Goal: Find specific page/section: Find specific page/section

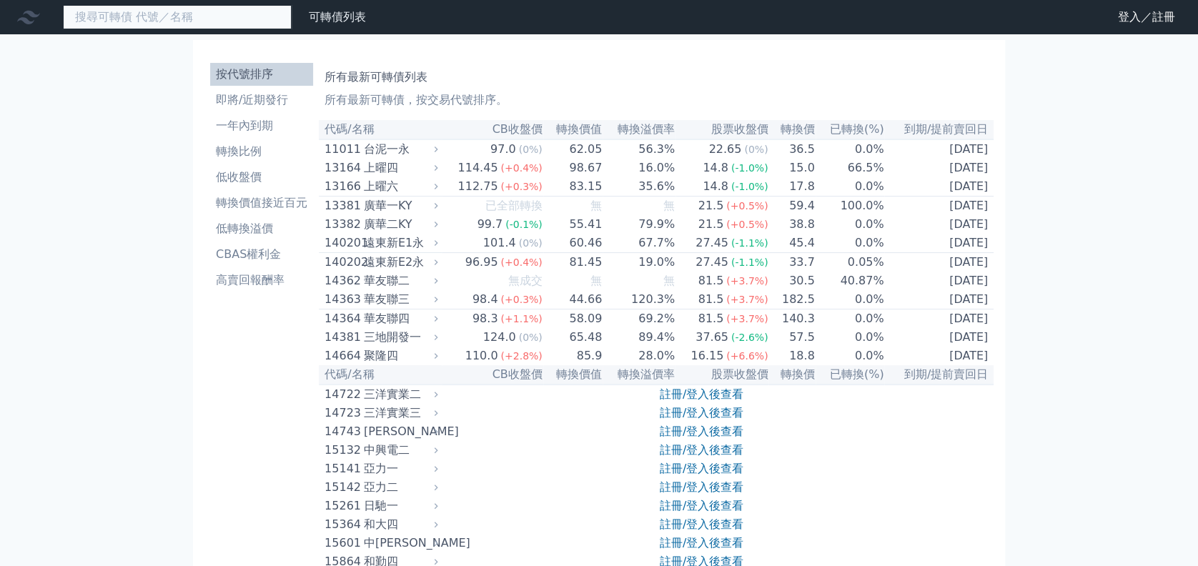
click at [184, 21] on input at bounding box center [177, 17] width 229 height 24
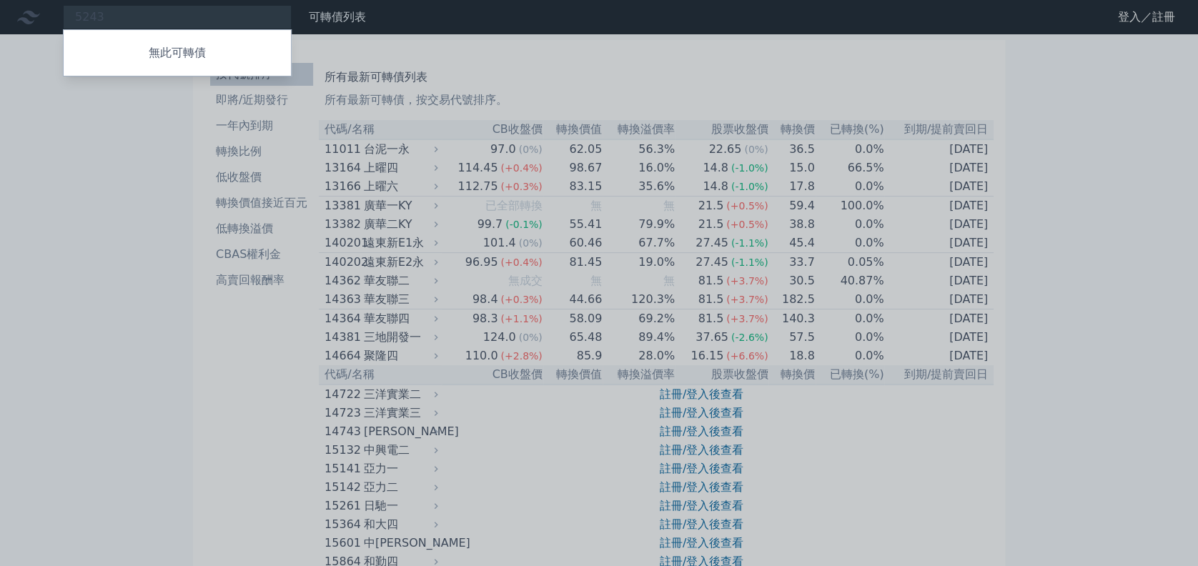
click at [595, 48] on div at bounding box center [599, 283] width 1198 height 566
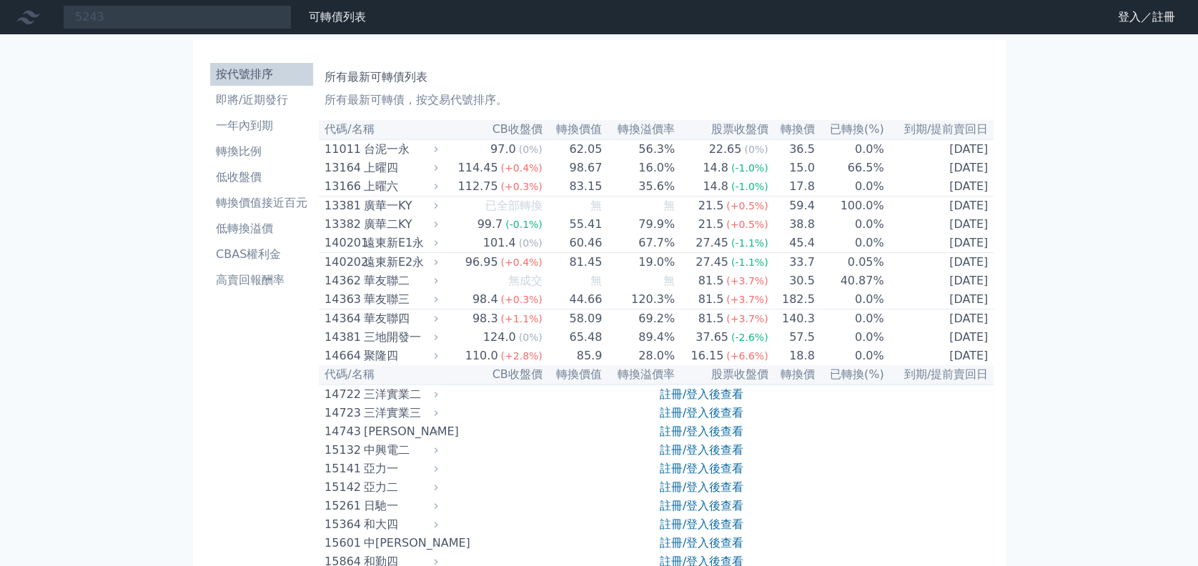
click at [296, 13] on div "可轉債列表 財務數據" at bounding box center [332, 17] width 80 height 17
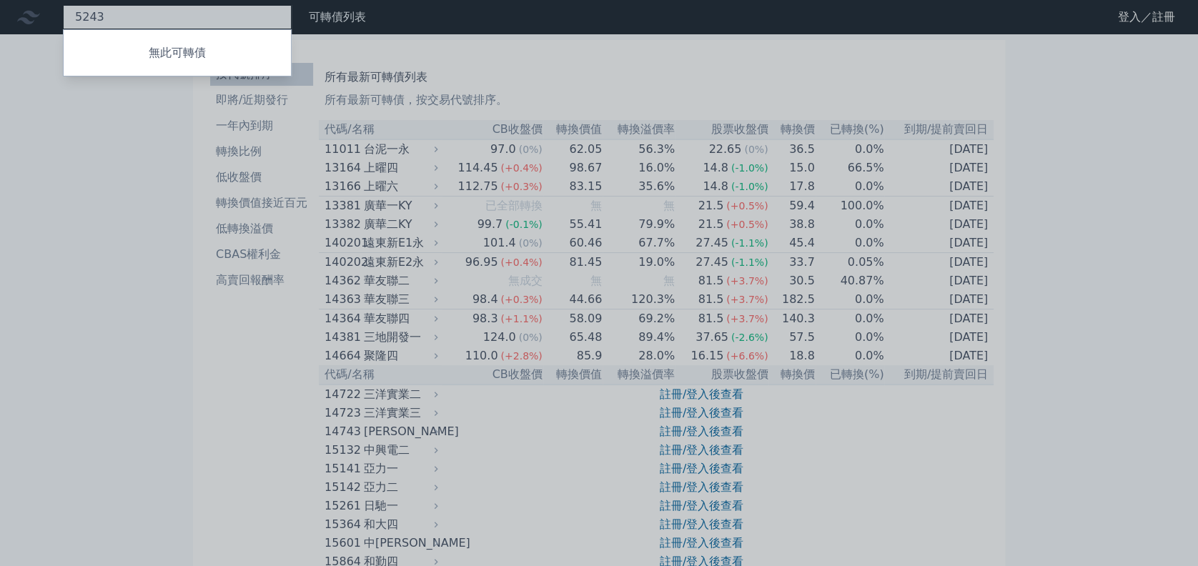
click at [265, 24] on div "5243 無此可轉債" at bounding box center [177, 17] width 229 height 24
type input "5"
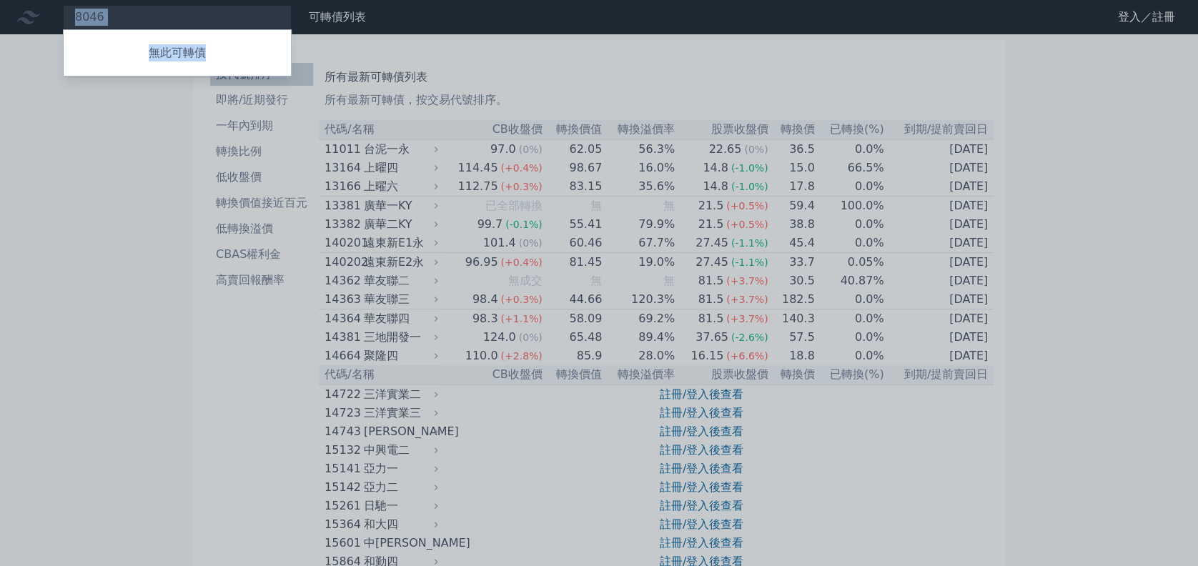
drag, startPoint x: 217, startPoint y: 11, endPoint x: -4, endPoint y: -71, distance: 236.2
drag, startPoint x: -4, startPoint y: -71, endPoint x: 150, endPoint y: 55, distance: 199.2
click at [150, 54] on p "無此可轉債" at bounding box center [177, 52] width 227 height 17
click at [149, 22] on div at bounding box center [599, 283] width 1198 height 566
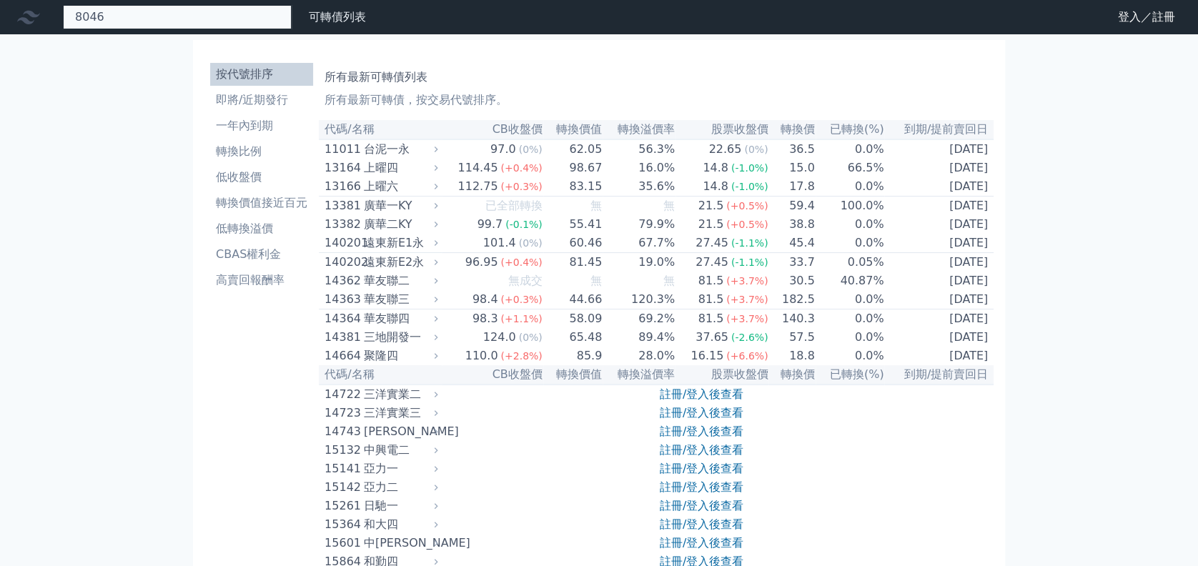
click at [155, 19] on div "8046 無此可轉債" at bounding box center [177, 17] width 229 height 24
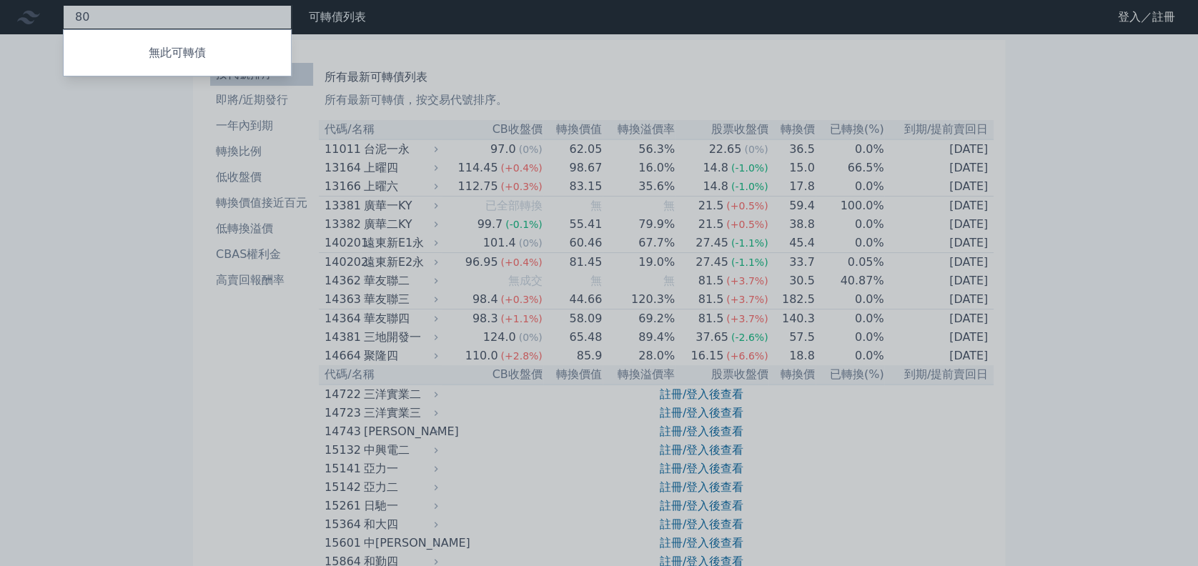
type input "8"
click at [445, 115] on div at bounding box center [599, 283] width 1198 height 566
click at [240, 21] on div "京元電 無此可轉債" at bounding box center [177, 17] width 229 height 24
type input "[PERSON_NAME]"
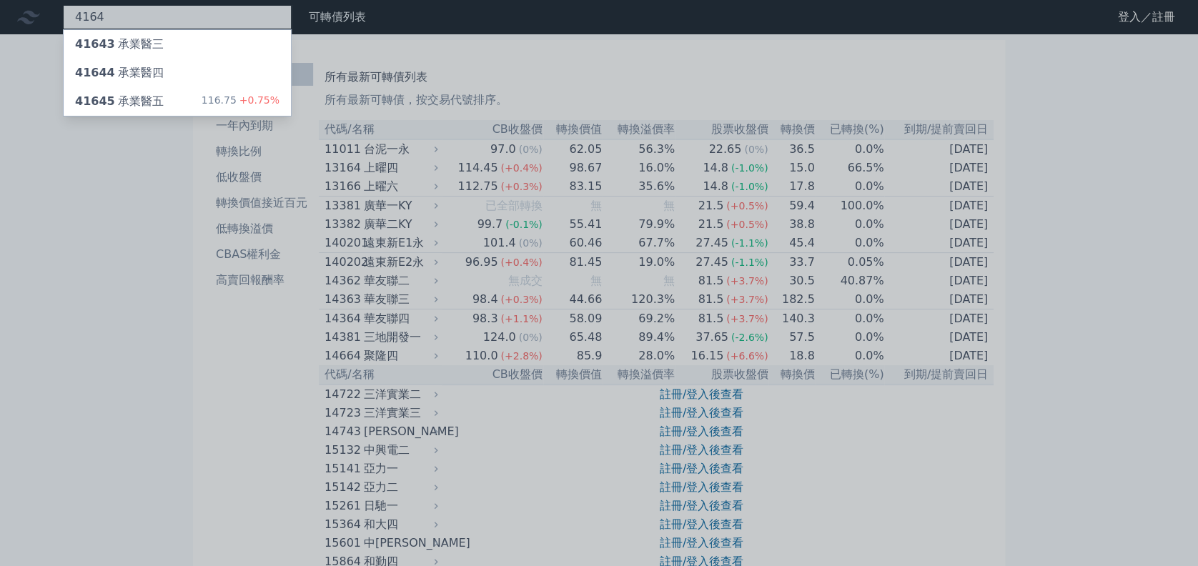
type input "4164"
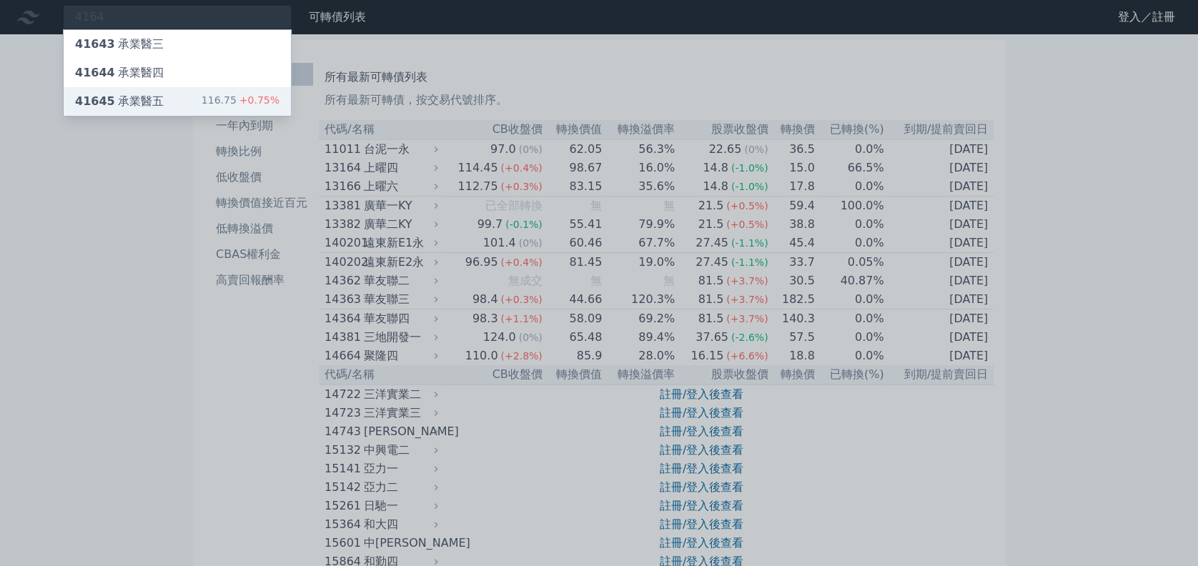
click at [149, 94] on div "41645 承業醫五" at bounding box center [119, 101] width 89 height 17
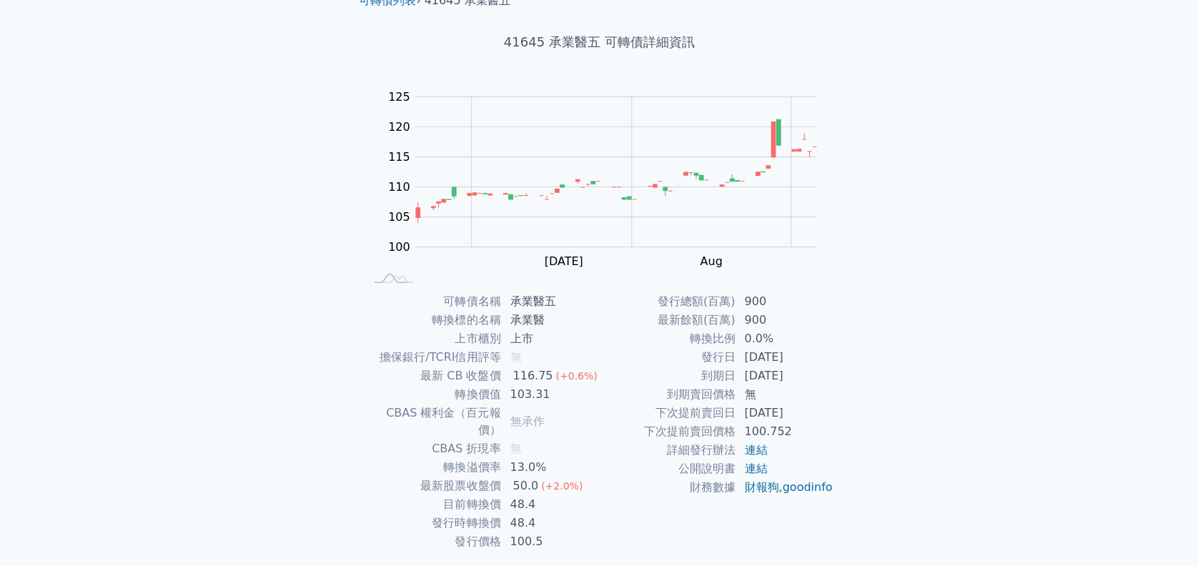
scroll to position [62, 0]
